Goal: Obtain resource: Download file/media

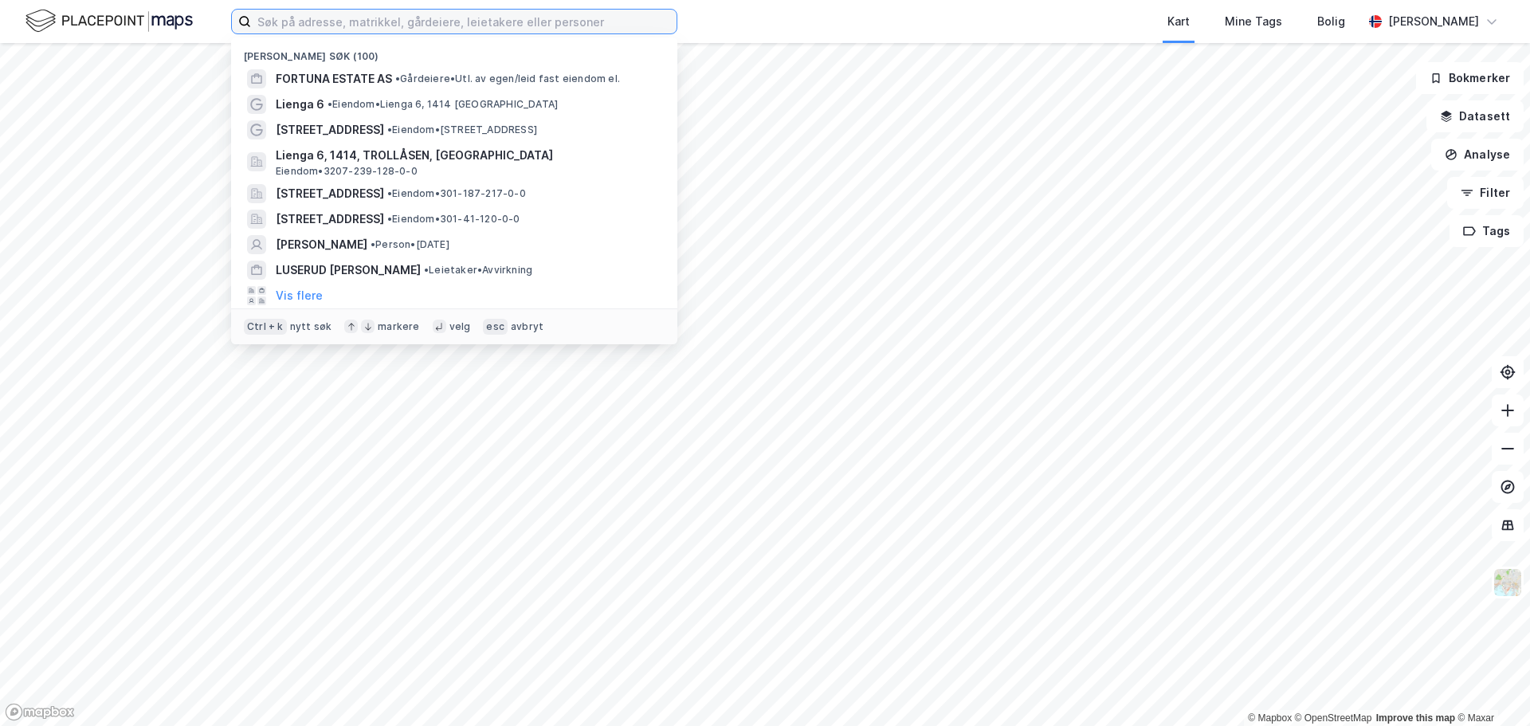
click at [307, 16] on input at bounding box center [464, 22] width 426 height 24
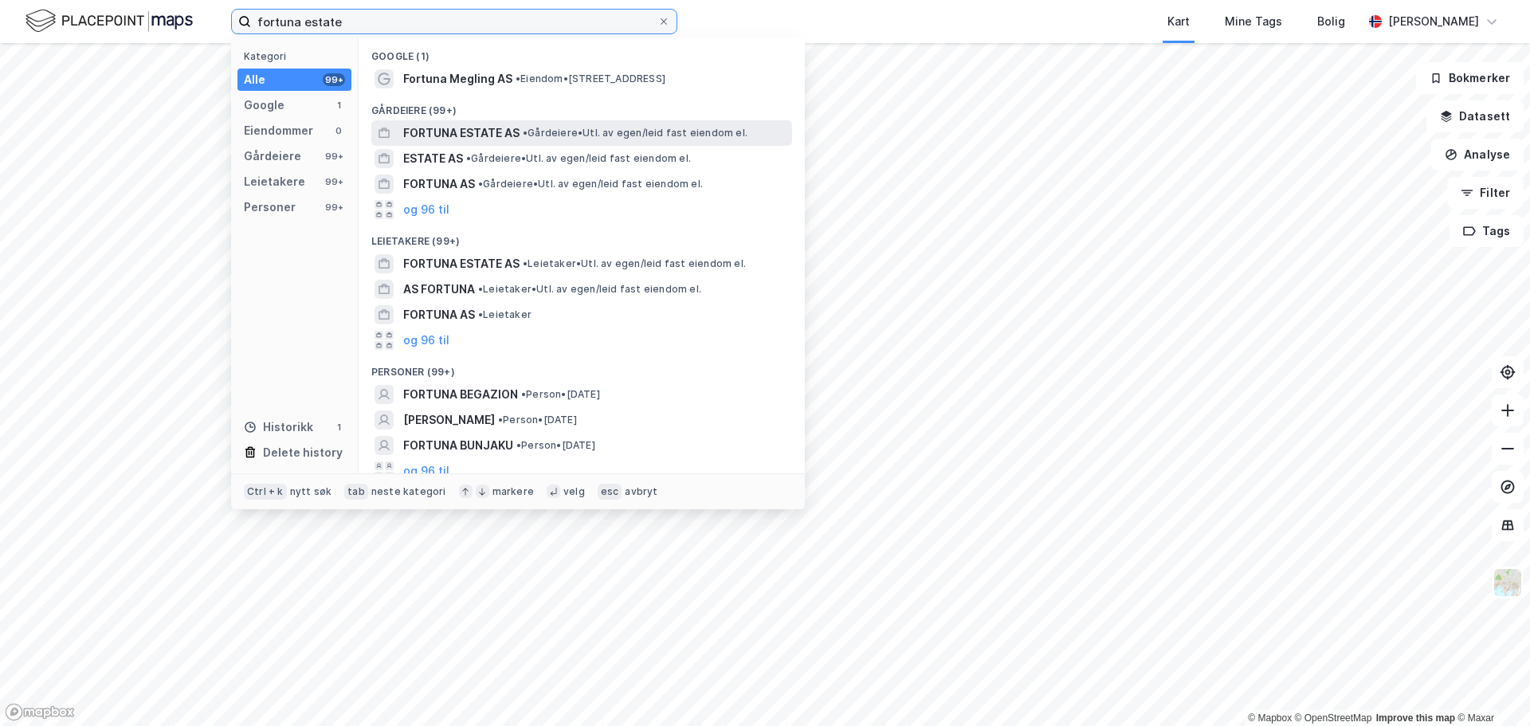
type input "fortuna estate"
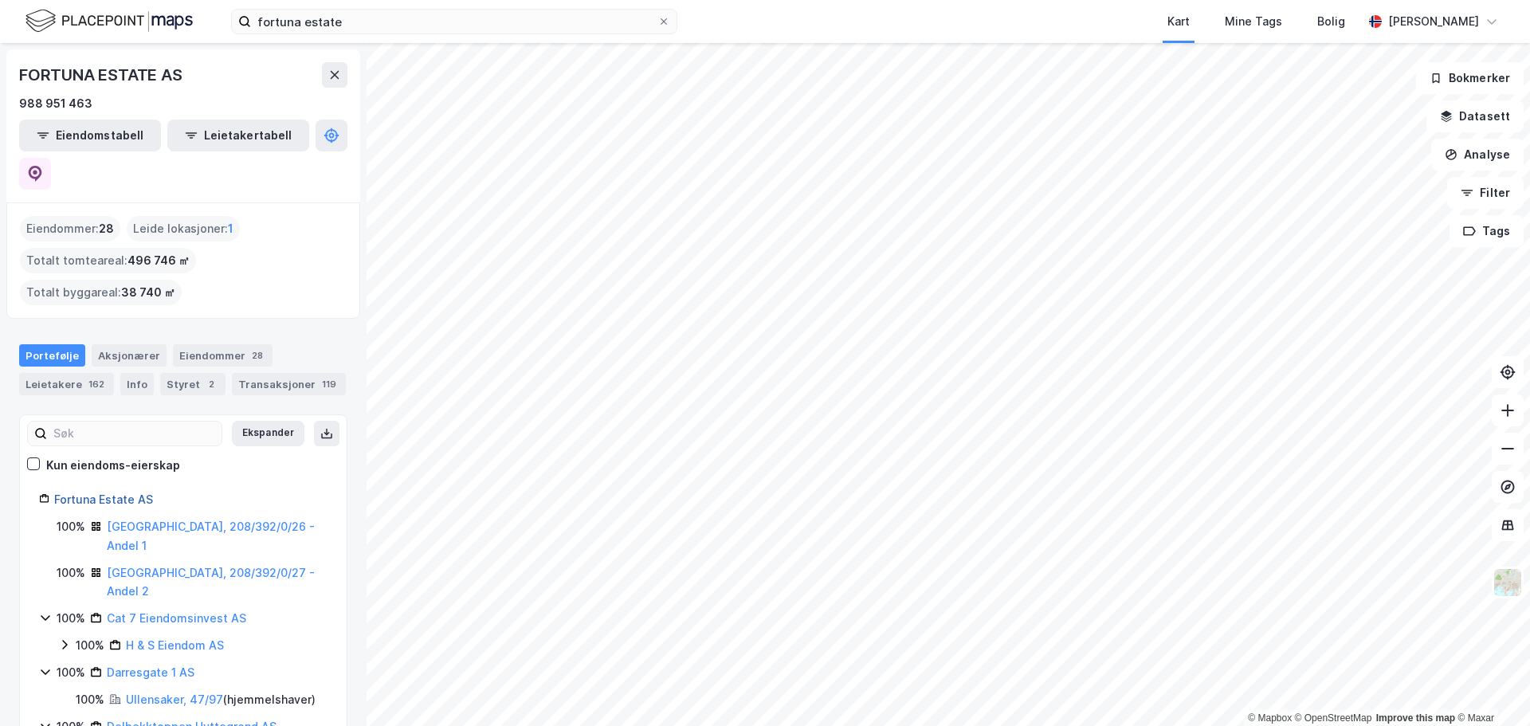
click at [99, 492] on link "Fortuna Estate AS" at bounding box center [103, 499] width 99 height 14
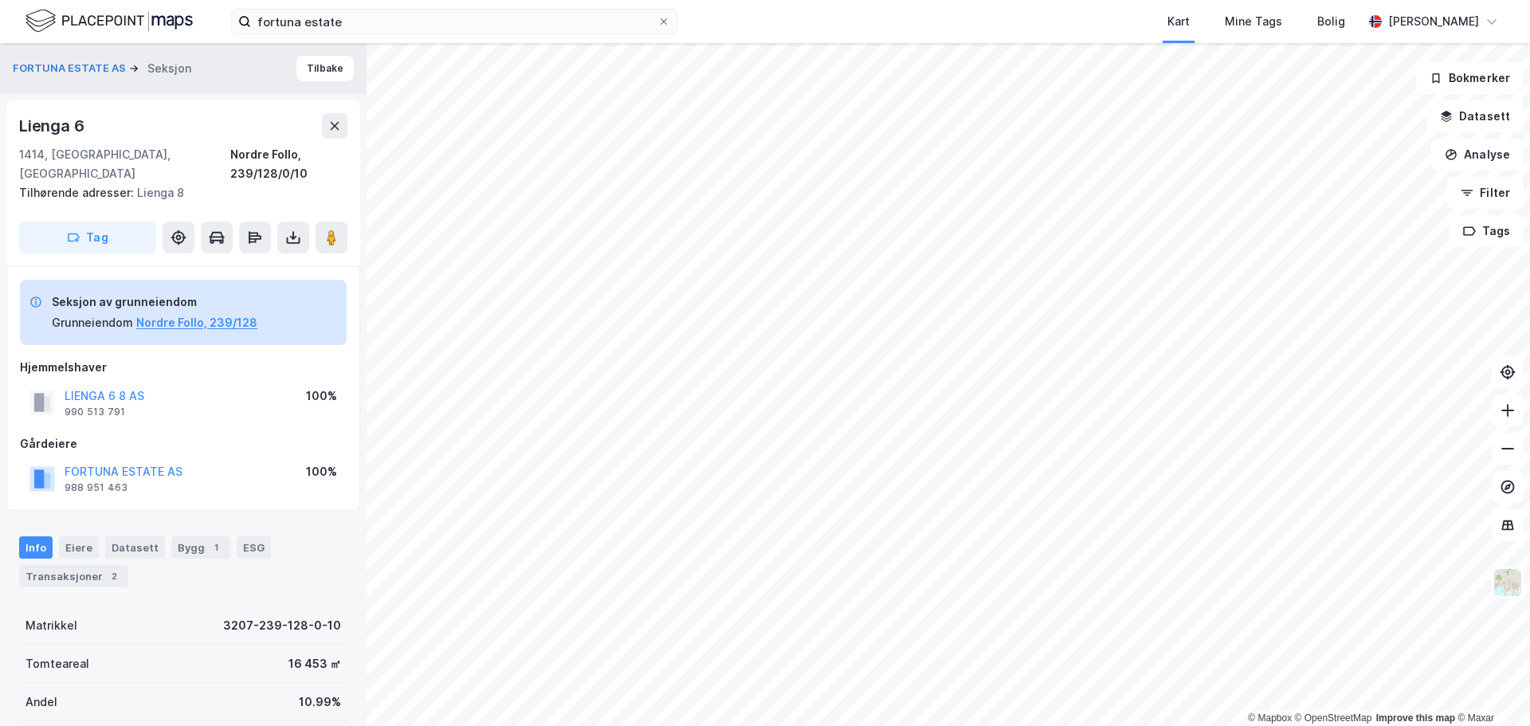
click at [624, 725] on html "fortuna estate Kart Mine Tags Bolig [PERSON_NAME] © Mapbox © OpenStreetMap Impr…" at bounding box center [765, 363] width 1530 height 726
click at [620, 725] on html "fortuna estate Kart Mine Tags Bolig [PERSON_NAME] © Mapbox © OpenStreetMap Impr…" at bounding box center [765, 363] width 1530 height 726
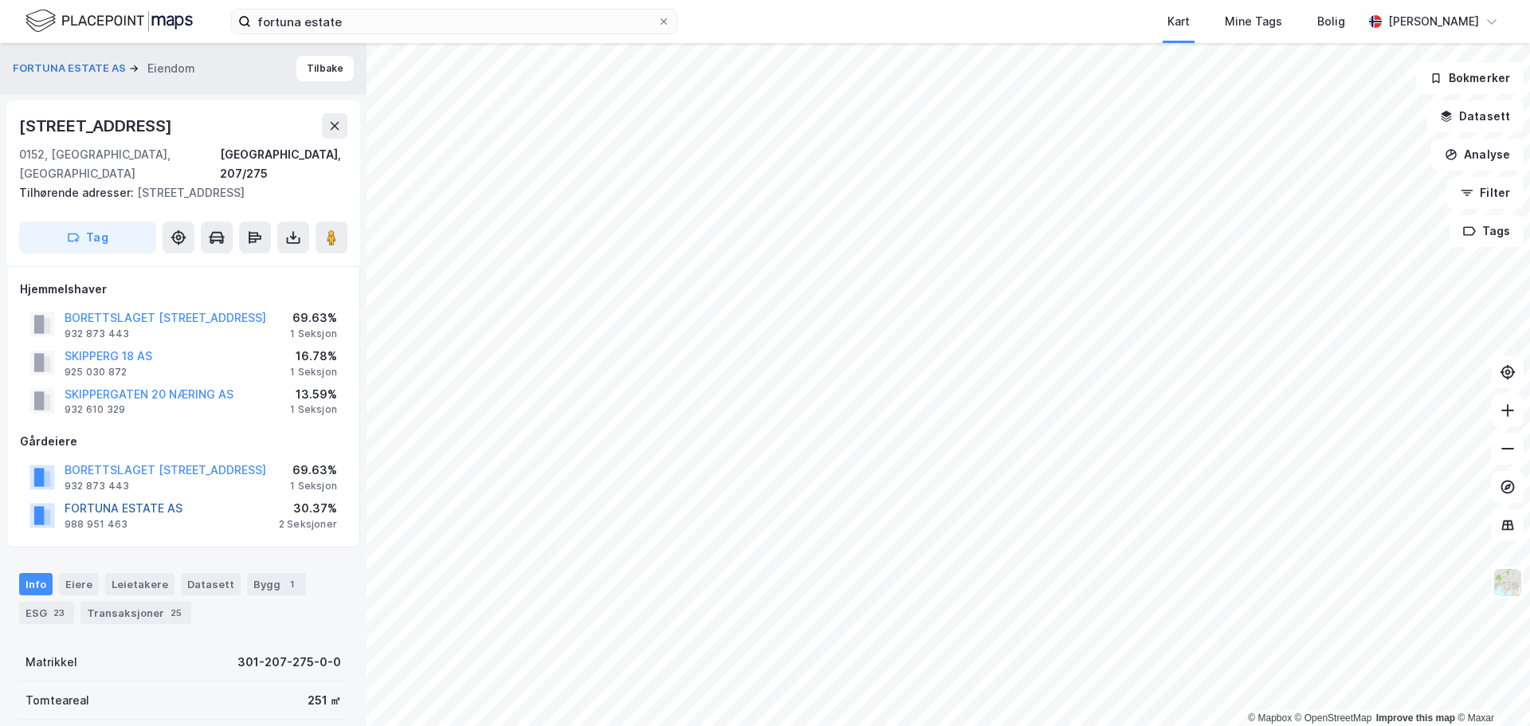
click at [0, 0] on button "FORTUNA ESTATE AS" at bounding box center [0, 0] width 0 height 0
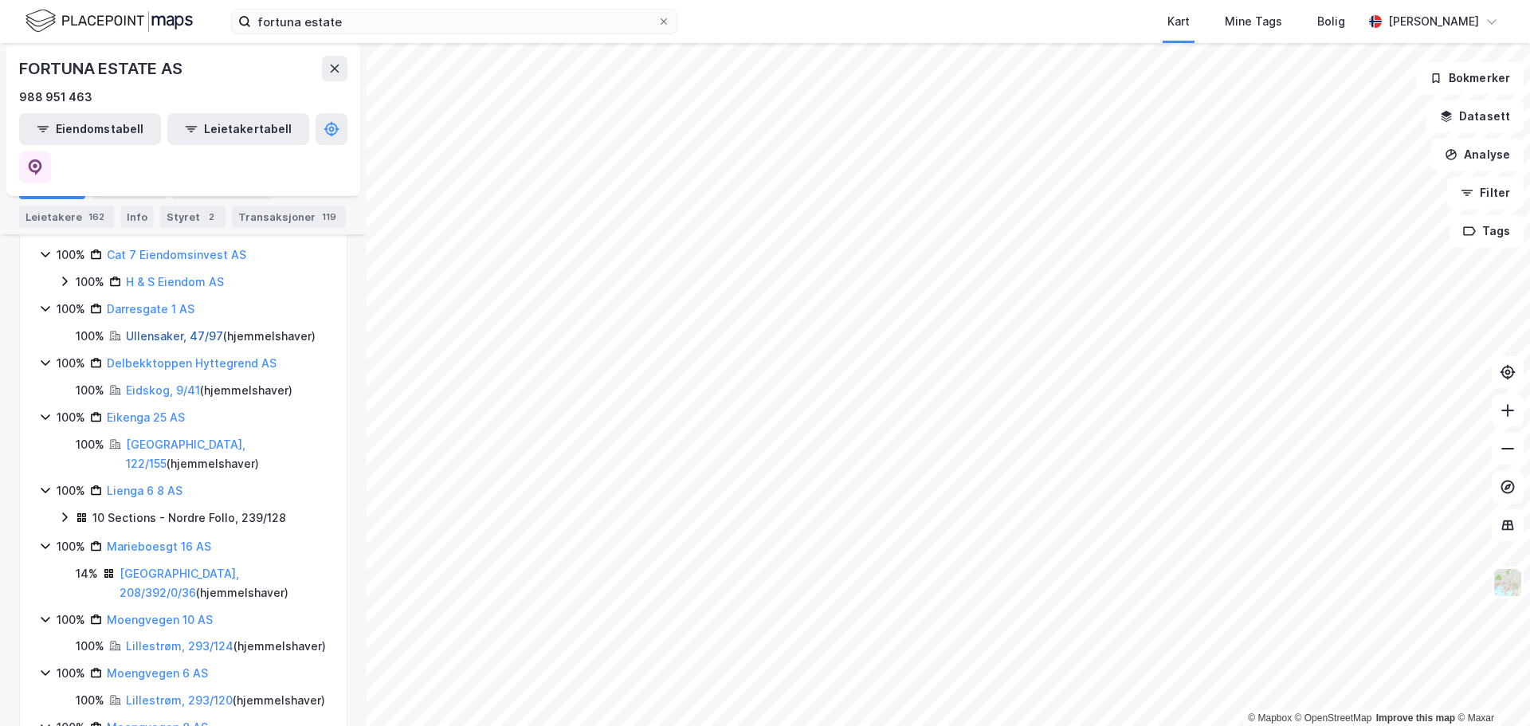
scroll to position [398, 0]
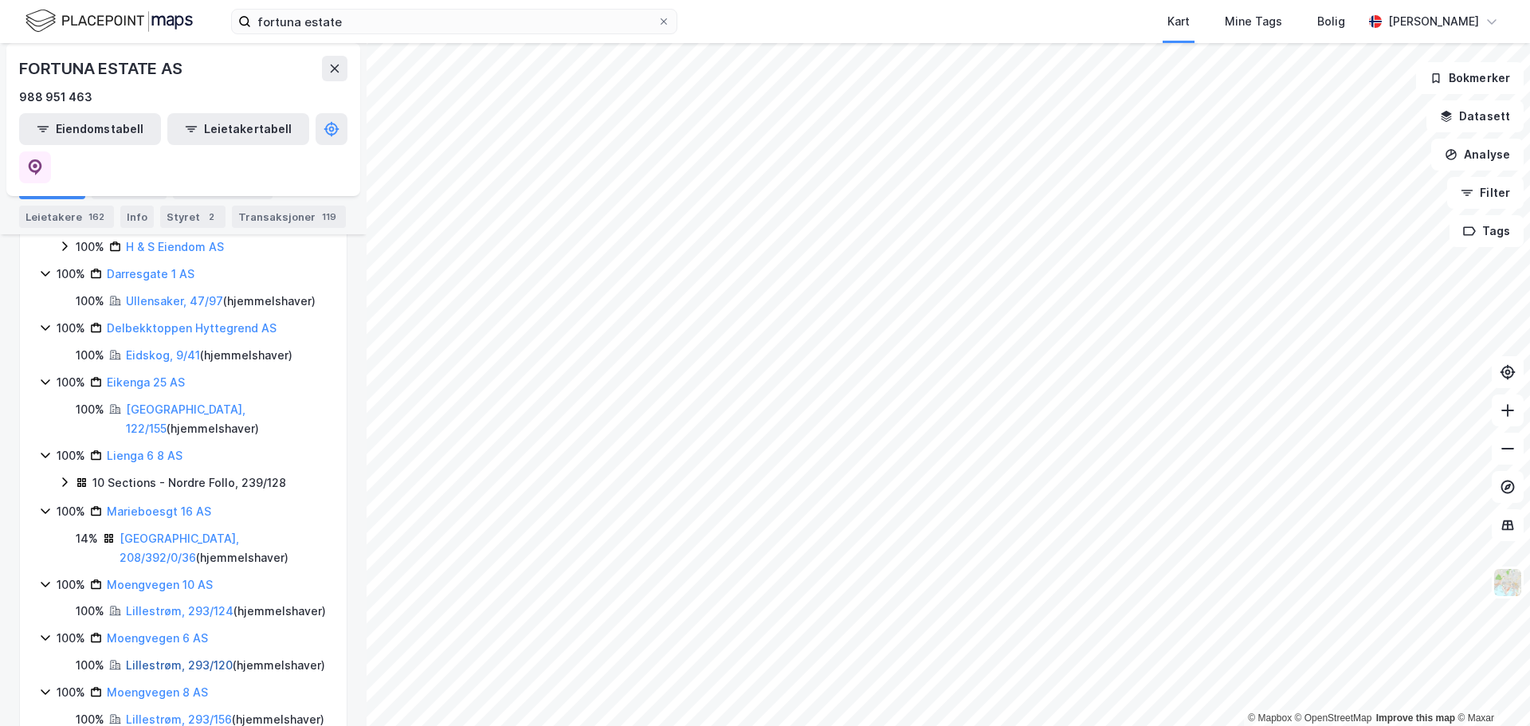
click at [190, 658] on link "Lillestrøm, 293/120" at bounding box center [179, 665] width 107 height 14
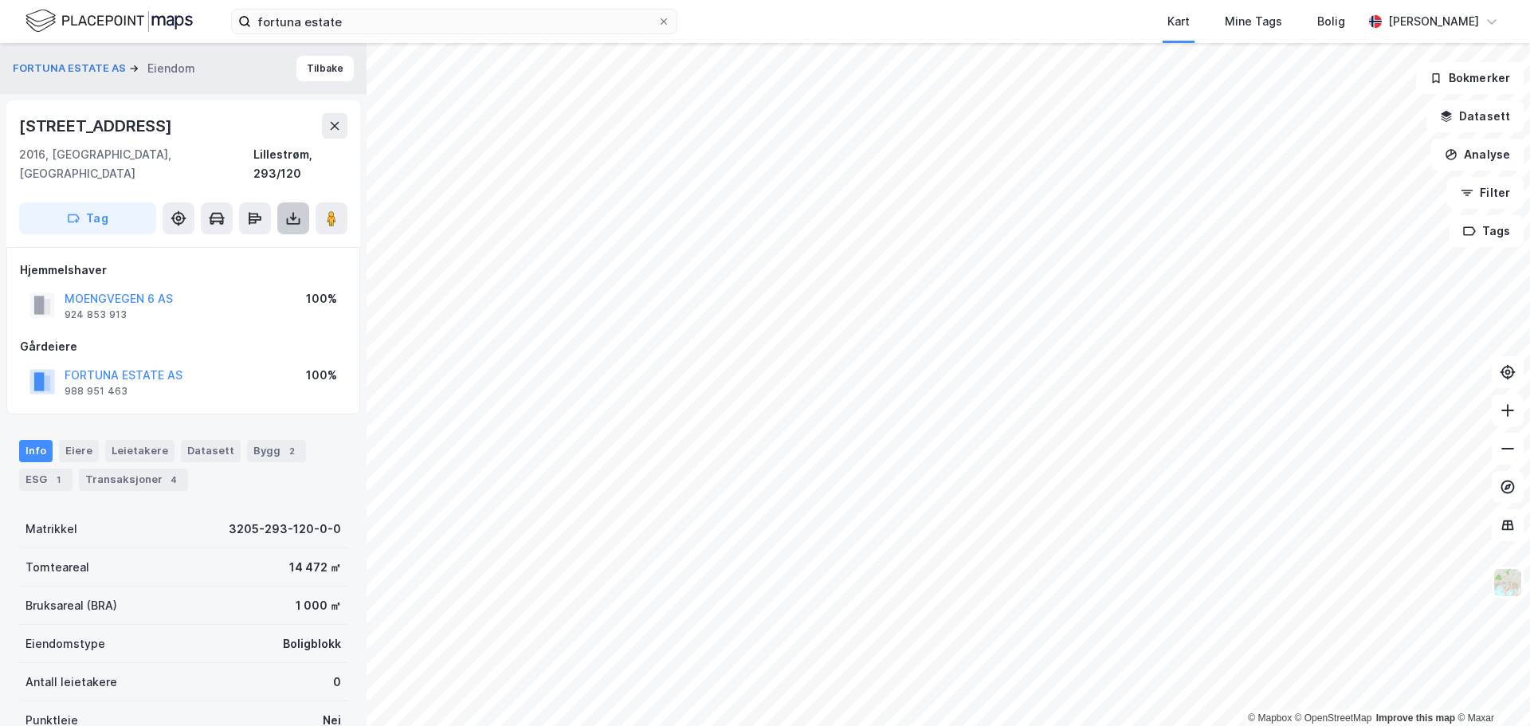
click at [303, 202] on button at bounding box center [293, 218] width 32 height 32
click at [253, 244] on div "Last ned grunnbok" at bounding box center [214, 250] width 92 height 13
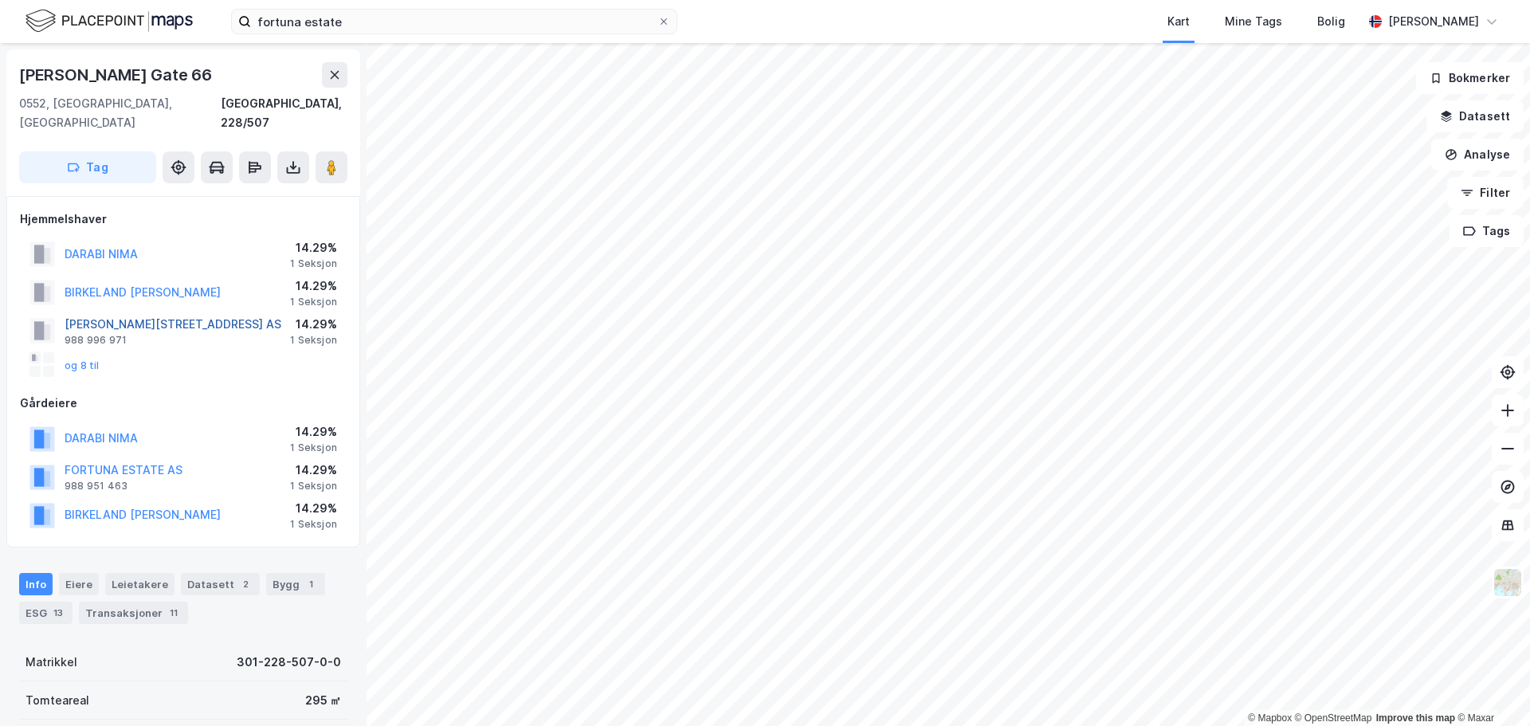
click at [0, 0] on button "[PERSON_NAME][STREET_ADDRESS] AS" at bounding box center [0, 0] width 0 height 0
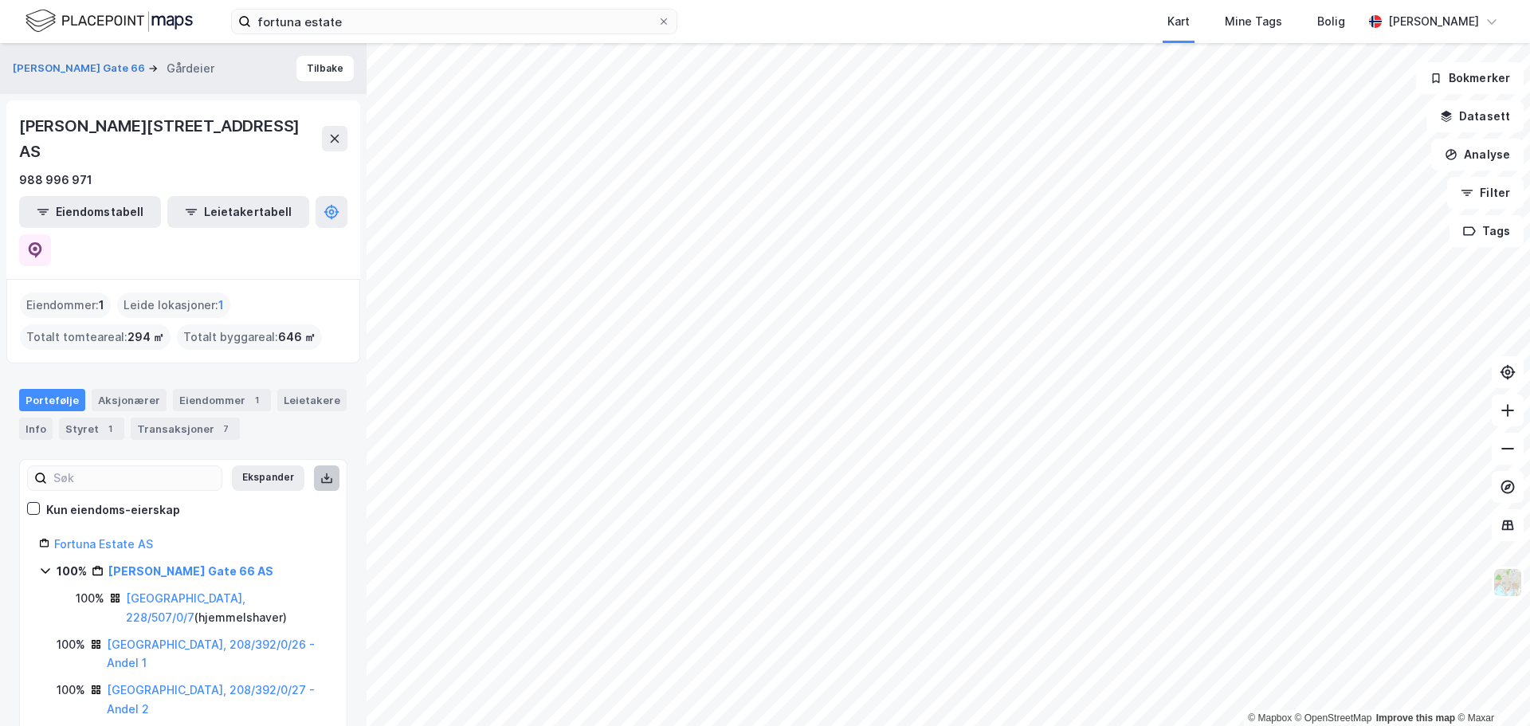
click at [320, 472] on icon at bounding box center [326, 478] width 13 height 13
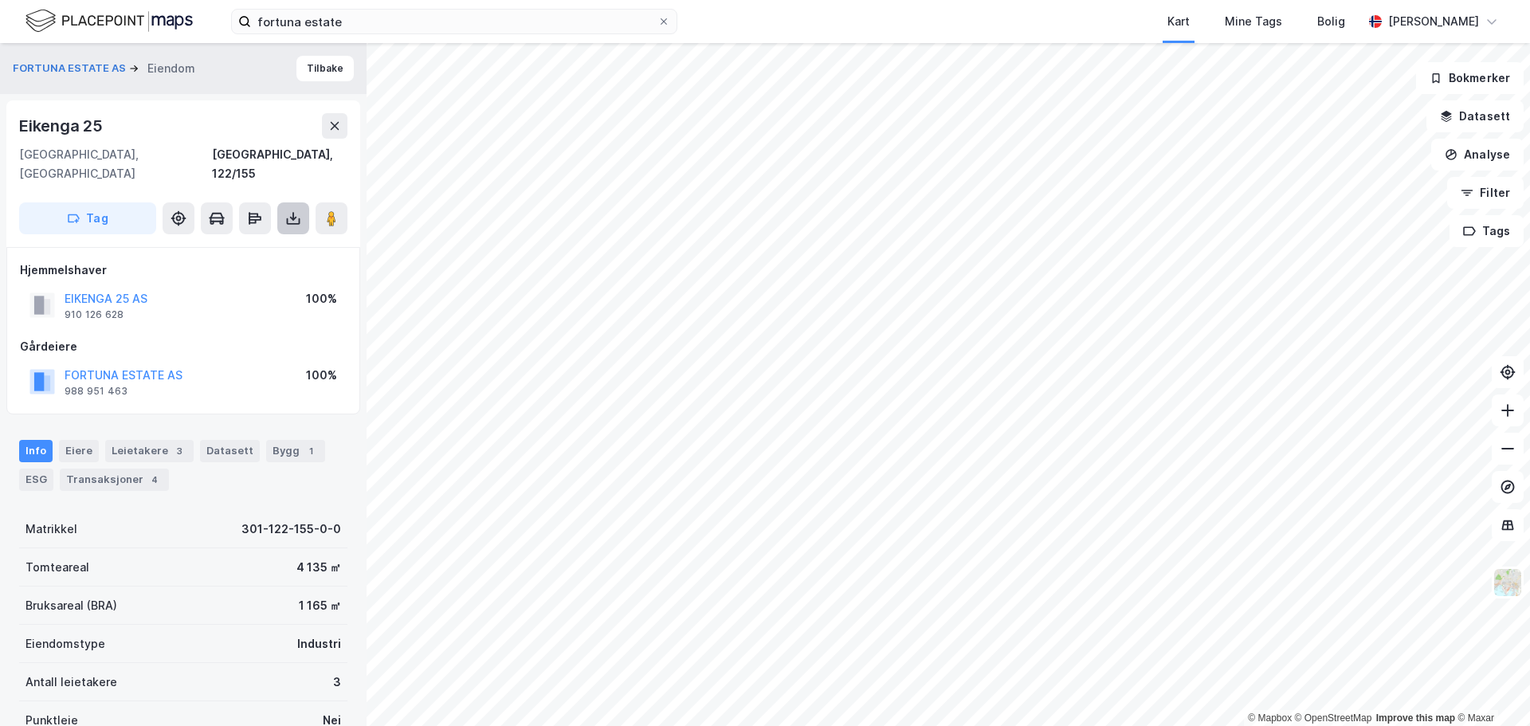
click at [289, 210] on icon at bounding box center [293, 218] width 16 height 16
click at [256, 244] on div "Last ned grunnbok" at bounding box center [214, 250] width 92 height 13
